Goal: Find specific page/section

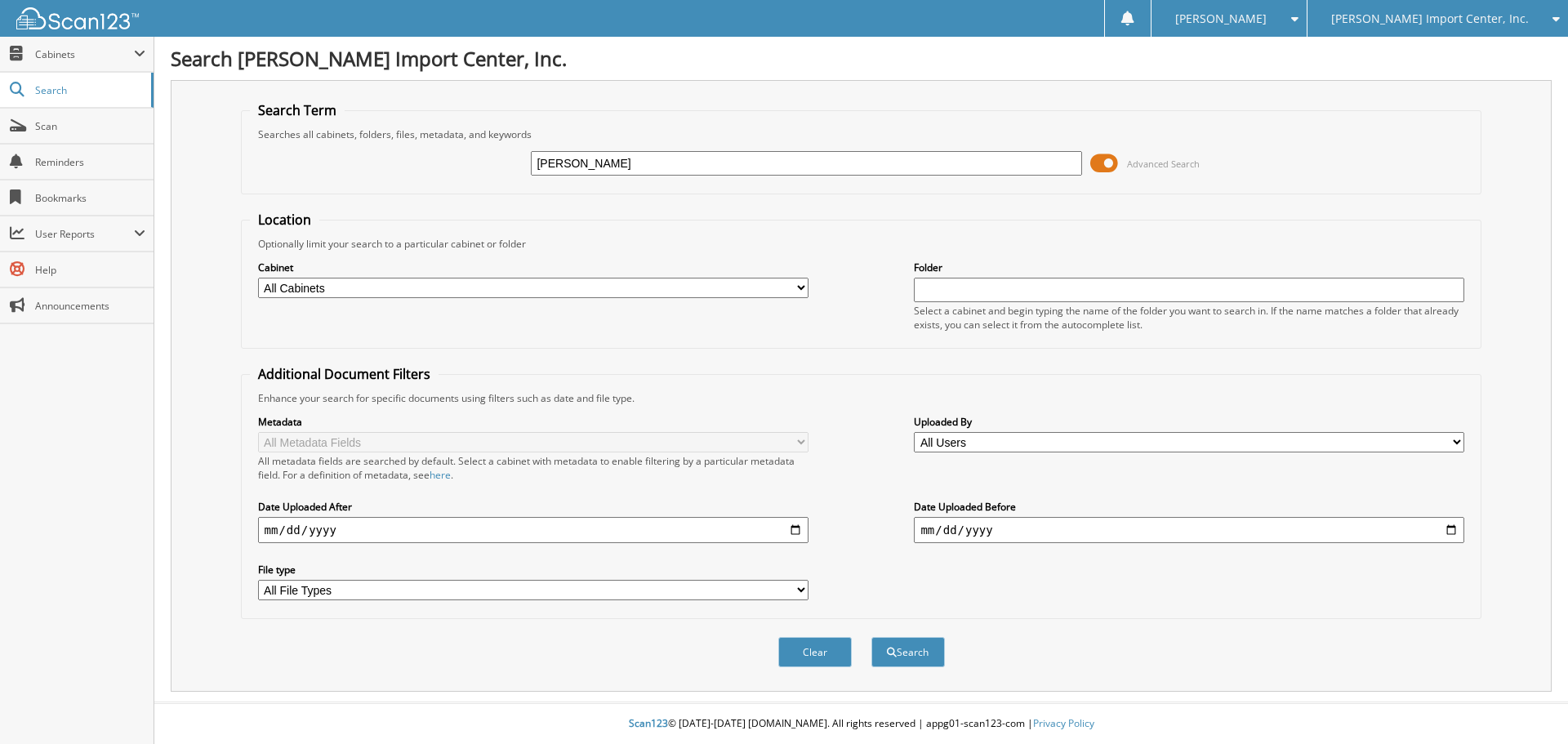
type input "[PERSON_NAME]"
click at [871, 636] on button "Search" at bounding box center [907, 652] width 73 height 30
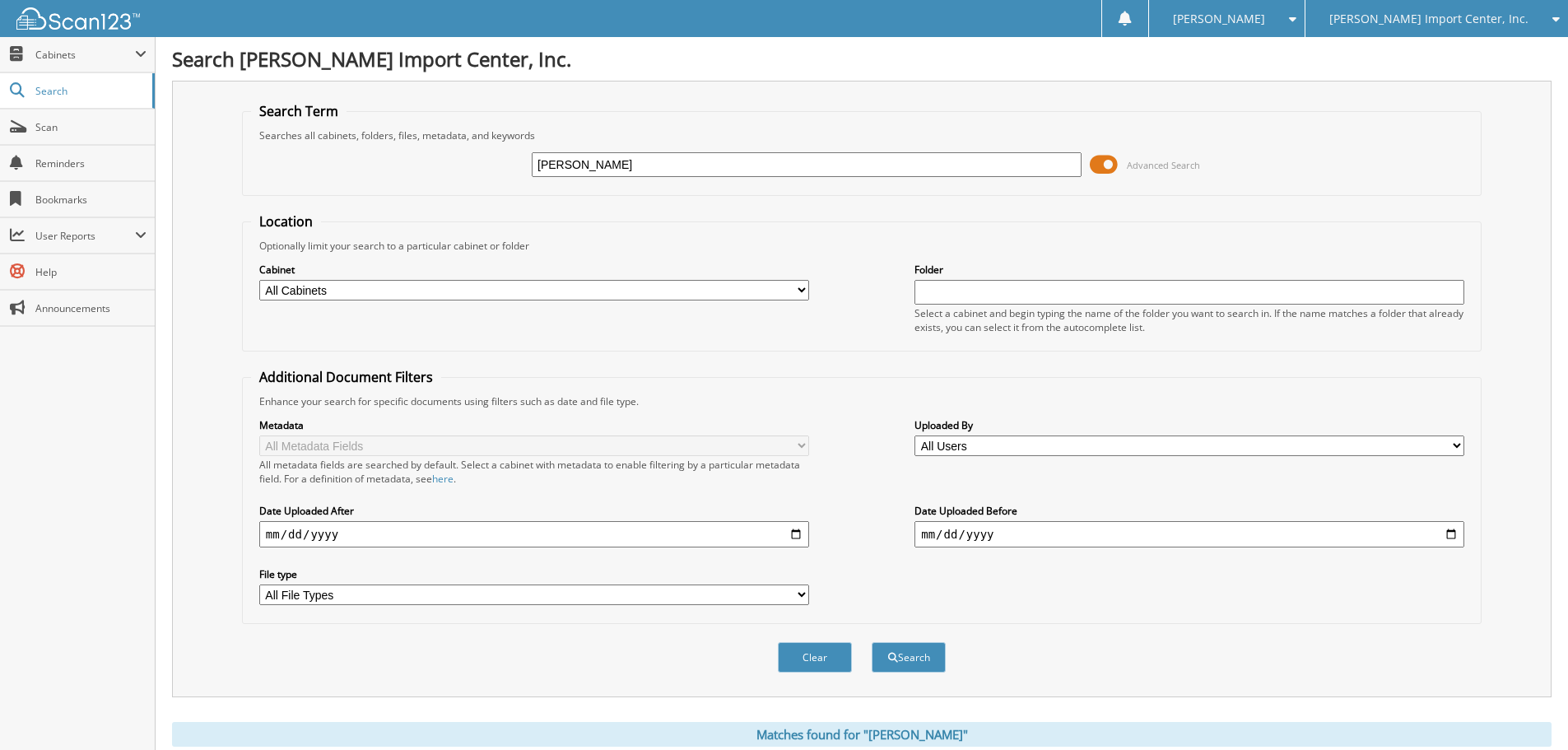
drag, startPoint x: 1463, startPoint y: 12, endPoint x: 1444, endPoint y: 49, distance: 41.6
click at [1463, 14] on span "[PERSON_NAME] Import Center, Inc." at bounding box center [1430, 19] width 200 height 10
click at [1436, 59] on link "[PERSON_NAME] Buick Cadillac GMC" at bounding box center [1437, 52] width 263 height 29
